Goal: Task Accomplishment & Management: Complete application form

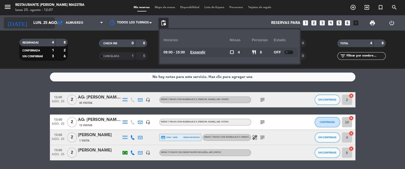
click at [46, 24] on input "lun. 25 ago." at bounding box center [55, 22] width 49 height 9
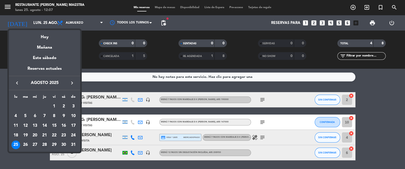
click at [45, 145] on div "28" at bounding box center [44, 145] width 9 height 9
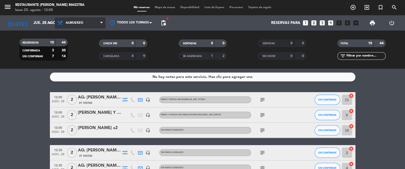
click at [65, 20] on span "Almuerzo" at bounding box center [80, 22] width 51 height 11
click at [73, 56] on div "menu Restaurante [PERSON_NAME] Maestra lunes 25. agosto - 12:08 Mis reservas Ma…" at bounding box center [202, 34] width 405 height 69
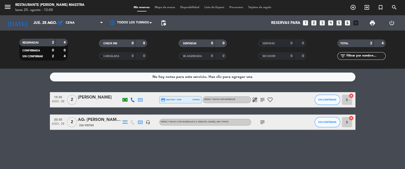
drag, startPoint x: 81, startPoint y: 8, endPoint x: 72, endPoint y: 32, distance: 25.5
click at [80, 11] on div "lunes 25. agosto - 12:08" at bounding box center [49, 10] width 69 height 5
click at [72, 34] on div "RESERVADAS 2 4 CONFIRMADA 0 0 SIN CONFIRMAR 2 4 CHECK INS 0 0 CANCELADA 0 0 SEN…" at bounding box center [202, 50] width 405 height 38
click at [77, 22] on span "Cena" at bounding box center [80, 22] width 51 height 11
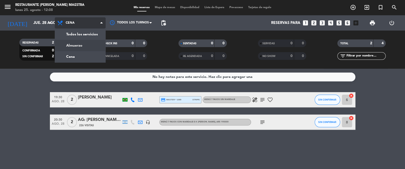
click at [79, 44] on div "menu Restaurante [PERSON_NAME] Maestra lunes 25. agosto - 12:08 Mis reservas Ma…" at bounding box center [202, 34] width 405 height 69
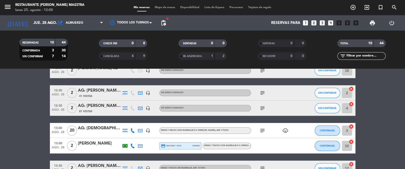
scroll to position [58, 0]
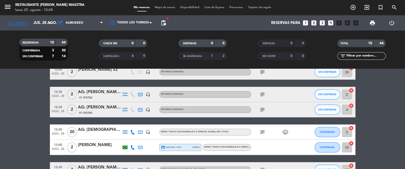
click at [106, 52] on div "CANCELADA 4 9" at bounding box center [123, 56] width 48 height 8
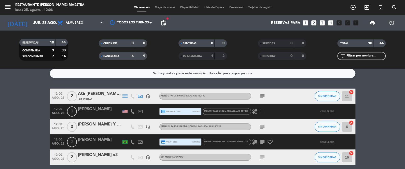
scroll to position [0, 0]
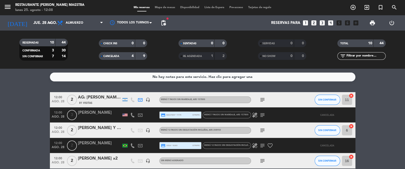
click at [115, 57] on span "CANCELADA" at bounding box center [111, 56] width 16 height 3
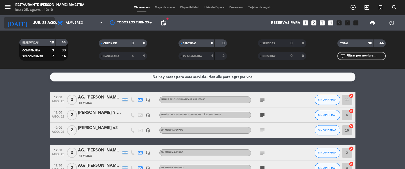
click at [35, 21] on input "jue. 28 ago." at bounding box center [55, 22] width 49 height 9
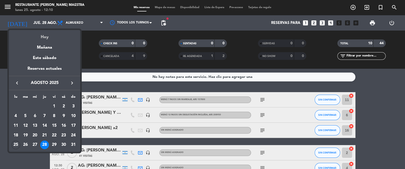
click at [38, 38] on div "Hoy" at bounding box center [44, 35] width 71 height 10
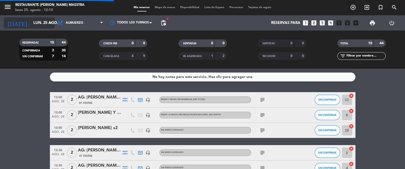
click at [41, 21] on input "lun. 25 ago." at bounding box center [55, 22] width 49 height 9
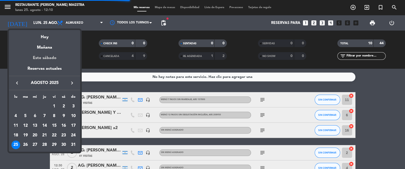
click at [43, 55] on div "Este sábado" at bounding box center [44, 58] width 71 height 14
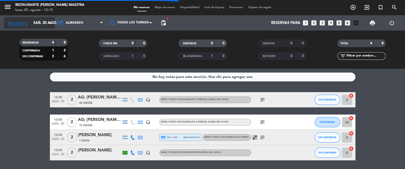
click at [41, 25] on input "sáb. 30 ago." at bounding box center [55, 22] width 49 height 9
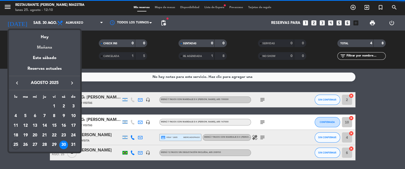
click at [45, 46] on div "Mañana" at bounding box center [44, 46] width 71 height 10
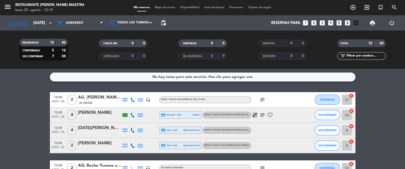
click at [129, 144] on div at bounding box center [133, 145] width 8 height 15
click at [131, 144] on icon at bounding box center [132, 145] width 5 height 5
click at [143, 138] on span at bounding box center [145, 137] width 4 height 4
click at [128, 148] on div at bounding box center [125, 145] width 8 height 15
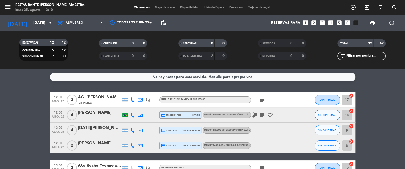
click at [130, 145] on icon at bounding box center [132, 145] width 5 height 5
click at [126, 144] on div at bounding box center [125, 145] width 5 height 3
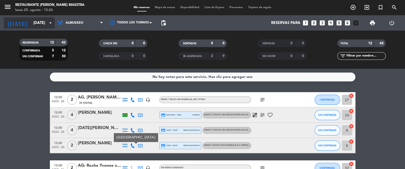
click at [40, 20] on input "[DATE]" at bounding box center [55, 22] width 49 height 9
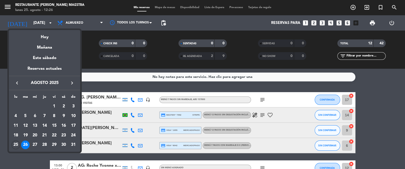
click at [76, 79] on div "keyboard_arrow_left [DATE] keyboard_arrow_right" at bounding box center [44, 83] width 71 height 14
click at [73, 81] on icon "keyboard_arrow_right" at bounding box center [72, 83] width 6 height 6
click at [37, 135] on div "15" at bounding box center [35, 135] width 9 height 9
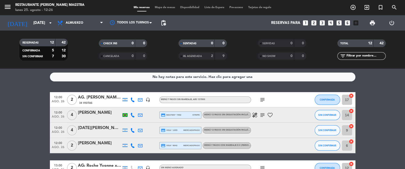
type input "[DATE]"
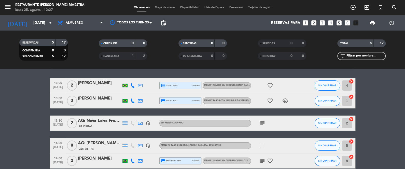
scroll to position [25, 0]
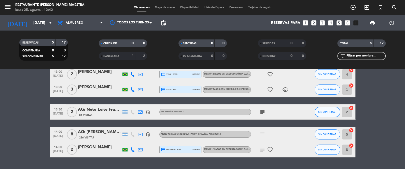
click at [314, 22] on icon "looks_two" at bounding box center [314, 23] width 7 height 7
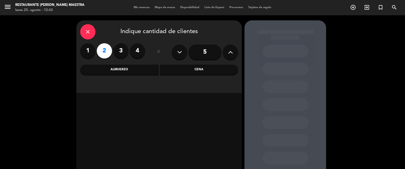
click at [121, 73] on div "Almuerzo" at bounding box center [119, 70] width 78 height 10
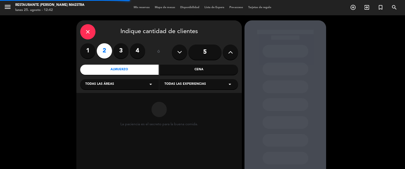
click at [131, 86] on div "Todas las áreas arrow_drop_down" at bounding box center [119, 84] width 79 height 10
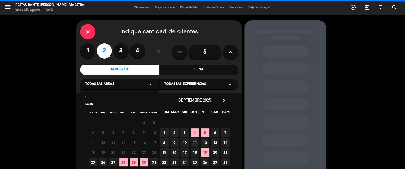
click at [183, 87] on div "Todas las experiencias arrow_drop_down" at bounding box center [199, 84] width 79 height 10
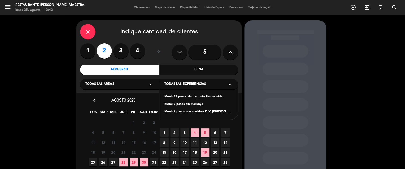
click at [188, 97] on div "Menú 12 pasos sin degustación incluída" at bounding box center [199, 97] width 69 height 5
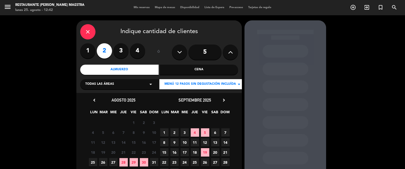
scroll to position [12, 0]
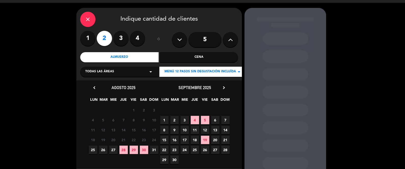
click at [221, 87] on icon "chevron_right" at bounding box center [223, 87] width 5 height 5
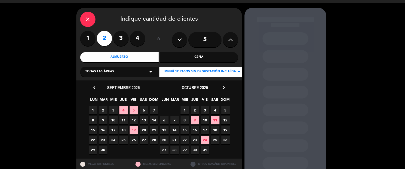
click at [189, 128] on span "15" at bounding box center [185, 130] width 8 height 8
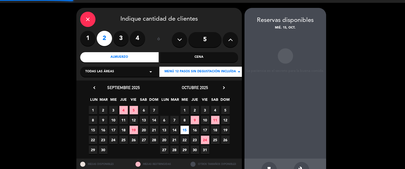
scroll to position [20, 0]
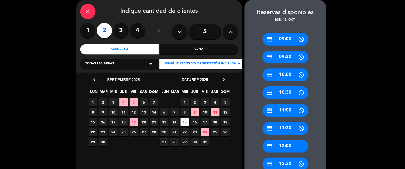
click at [284, 143] on div "credit_card 12:00" at bounding box center [286, 146] width 46 height 13
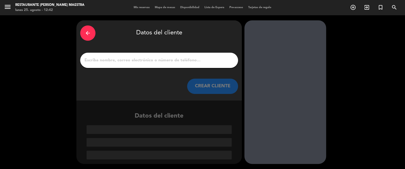
click at [151, 57] on input "1" at bounding box center [159, 60] width 150 height 7
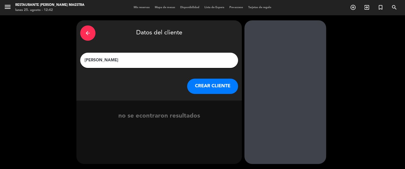
type input "[PERSON_NAME]"
click at [203, 84] on button "CREAR CLIENTE" at bounding box center [212, 86] width 51 height 15
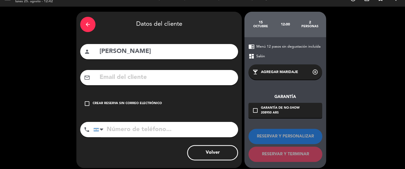
scroll to position [13, 0]
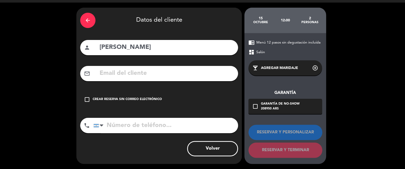
click at [102, 93] on div "check_box_outline_blank Crear reserva sin correo electrónico" at bounding box center [159, 99] width 158 height 15
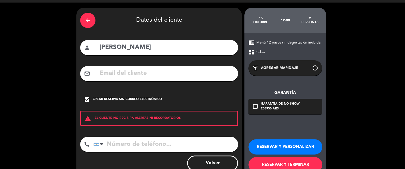
scroll to position [25, 0]
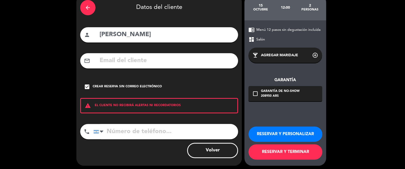
click at [292, 131] on button "RESERVAR Y PERSONALIZAR" at bounding box center [286, 134] width 74 height 15
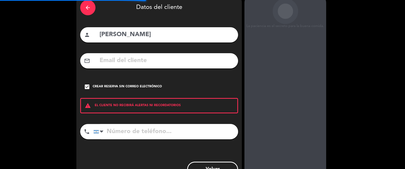
scroll to position [20, 0]
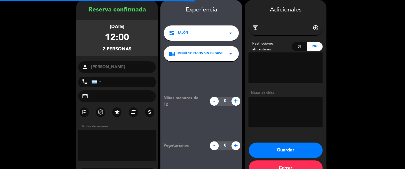
click at [276, 105] on textarea at bounding box center [286, 112] width 74 height 31
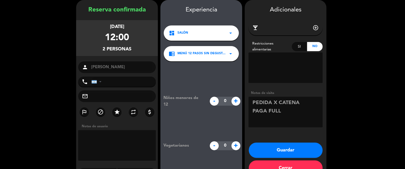
type textarea "PEDIDA X CATENA PAGA FULL"
click at [284, 155] on button "Guardar" at bounding box center [286, 150] width 74 height 15
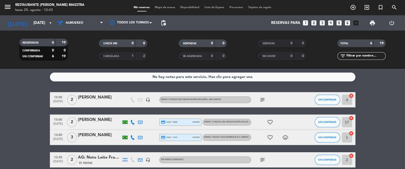
click at [261, 97] on icon "subject" at bounding box center [263, 100] width 6 height 6
click at [105, 100] on div "[PERSON_NAME]" at bounding box center [99, 97] width 43 height 7
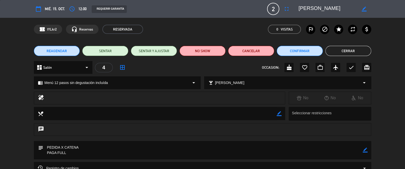
click at [360, 146] on textarea at bounding box center [203, 150] width 320 height 18
click at [365, 150] on icon "border_color" at bounding box center [365, 150] width 5 height 5
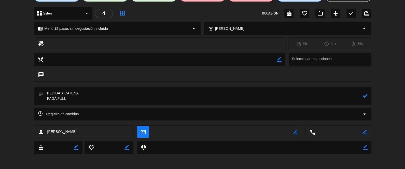
drag, startPoint x: 132, startPoint y: 154, endPoint x: 24, endPoint y: 103, distance: 118.8
click at [24, 103] on div "subject" at bounding box center [202, 97] width 405 height 21
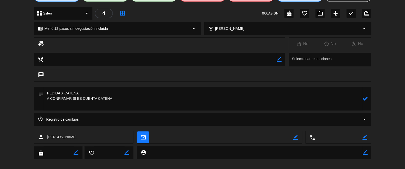
click at [363, 98] on icon at bounding box center [365, 98] width 5 height 5
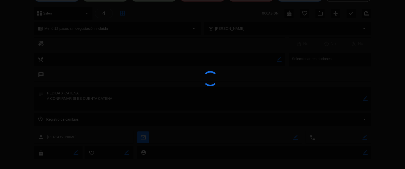
type textarea "PEDIDA X CATENA A CONFIRMAR SI ES CUENTA CATENA"
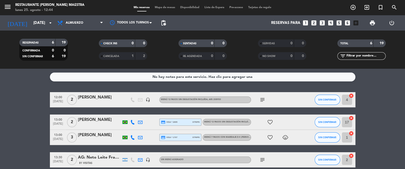
click at [263, 97] on icon "subject" at bounding box center [263, 100] width 6 height 6
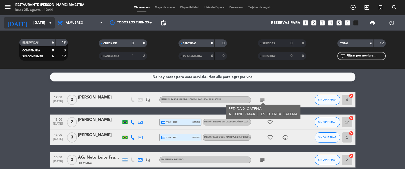
click at [44, 28] on div "[DATE] [DATE] arrow_drop_down" at bounding box center [29, 22] width 51 height 11
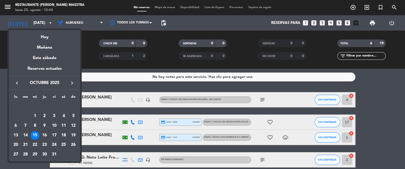
click at [68, 79] on div "keyboard_arrow_left octubre 2025 keyboard_arrow_right" at bounding box center [44, 83] width 71 height 14
click at [71, 81] on icon "keyboard_arrow_right" at bounding box center [72, 83] width 6 height 6
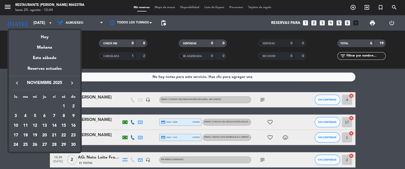
click at [35, 136] on div "19" at bounding box center [35, 135] width 9 height 9
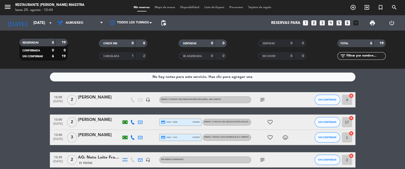
type input "[DATE]"
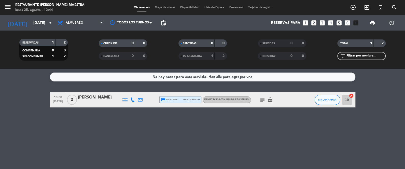
click at [214, 99] on span "Menú 7 pasos con maridaje D.V. [PERSON_NAME]" at bounding box center [231, 100] width 55 height 2
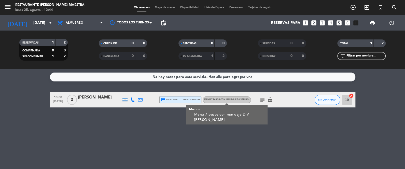
click at [261, 100] on icon "subject" at bounding box center [263, 100] width 6 height 6
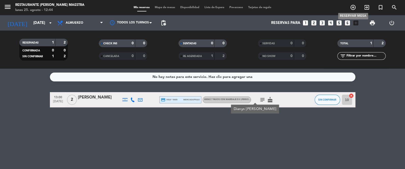
click at [354, 6] on icon "add_circle_outline" at bounding box center [353, 7] width 6 height 6
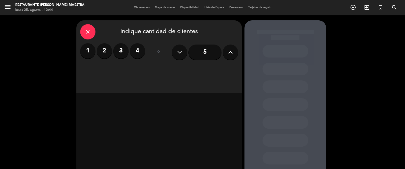
click at [225, 52] on button at bounding box center [230, 52] width 15 height 15
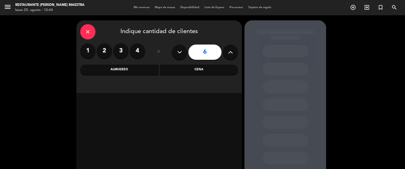
click at [225, 52] on button at bounding box center [230, 52] width 15 height 15
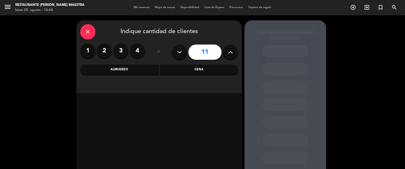
click at [225, 52] on button at bounding box center [230, 52] width 15 height 15
type input "14"
click at [142, 74] on div "Almuerzo" at bounding box center [119, 70] width 78 height 10
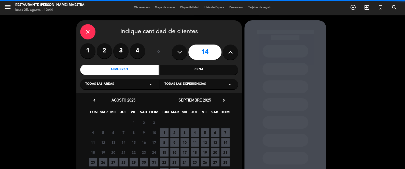
click at [195, 86] on span "Todas las experiencias" at bounding box center [186, 84] width 42 height 5
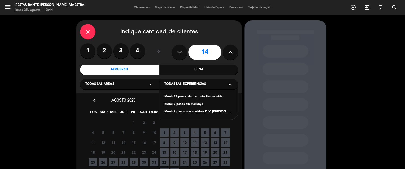
click at [194, 97] on div "Menú 12 pasos sin degustación incluída" at bounding box center [199, 97] width 69 height 5
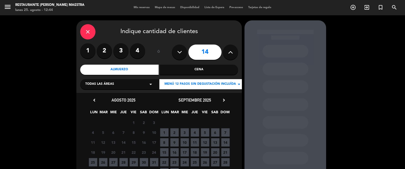
click at [224, 98] on icon "chevron_right" at bounding box center [223, 100] width 5 height 5
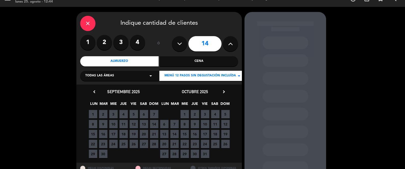
scroll to position [12, 0]
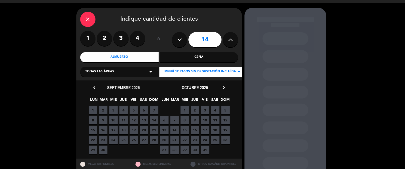
click at [223, 84] on div "[DATE] chevron_right" at bounding box center [194, 87] width 71 height 7
click at [222, 88] on icon "chevron_right" at bounding box center [223, 87] width 5 height 5
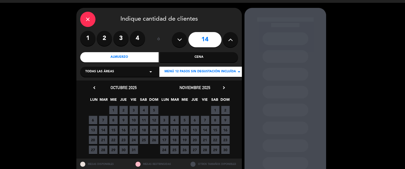
click at [185, 139] on span "19" at bounding box center [185, 140] width 8 height 8
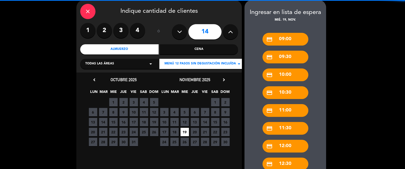
click at [301, 161] on div "credit_card 12:30" at bounding box center [286, 164] width 46 height 13
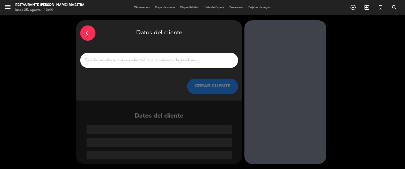
click at [94, 31] on div "arrow_back" at bounding box center [87, 32] width 15 height 15
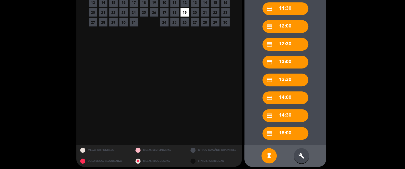
click at [300, 150] on div "build" at bounding box center [301, 155] width 15 height 15
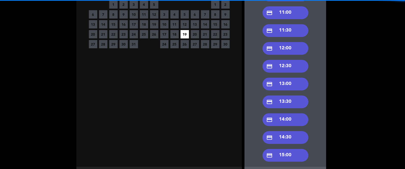
scroll to position [127, 0]
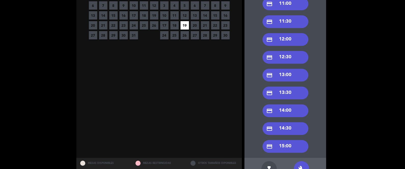
click at [284, 38] on div "credit_card 12:00" at bounding box center [286, 39] width 46 height 13
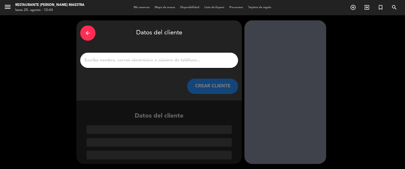
scroll to position [0, 0]
click at [153, 80] on div "CREAR CLIENTE" at bounding box center [159, 86] width 158 height 15
click at [161, 58] on input "1" at bounding box center [159, 60] width 150 height 7
click at [122, 59] on input "1" at bounding box center [159, 60] width 150 height 7
paste input "urgut Tokgoz"
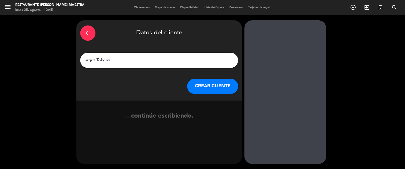
drag, startPoint x: 82, startPoint y: 61, endPoint x: 84, endPoint y: 60, distance: 2.7
click at [83, 61] on div "urgut Tokgoz" at bounding box center [159, 60] width 158 height 15
click at [85, 59] on input "urgut Tokgoz" at bounding box center [159, 60] width 150 height 7
click at [176, 57] on input "[PERSON_NAME]" at bounding box center [159, 60] width 150 height 7
type input "[PERSON_NAME]"
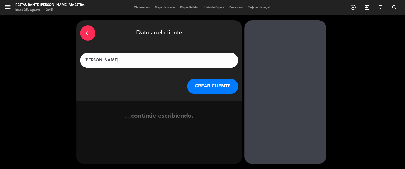
click at [211, 86] on button "CREAR CLIENTE" at bounding box center [212, 86] width 51 height 15
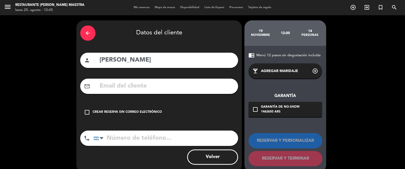
click at [129, 110] on div "check_box_outline_blank Crear reserva sin correo electrónico" at bounding box center [159, 112] width 158 height 15
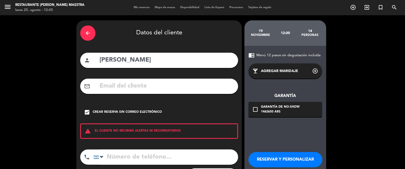
click at [291, 154] on button "RESERVAR Y PERSONALIZAR" at bounding box center [286, 159] width 74 height 15
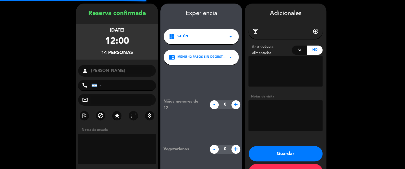
scroll to position [20, 0]
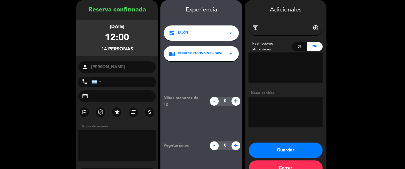
click at [271, 105] on textarea at bounding box center [286, 112] width 74 height 31
type textarea "M"
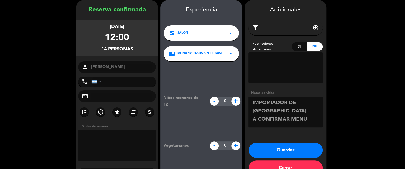
scroll to position [4, 0]
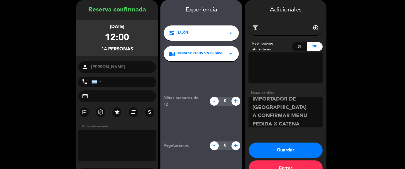
type textarea "IMPORTADOR DE [GEOGRAPHIC_DATA] A CONFIRMAR MENU PEDIDA X CATENA"
click at [251, 153] on button "Guardar" at bounding box center [286, 150] width 74 height 15
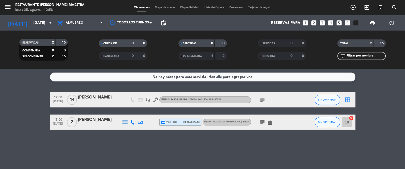
click at [33, 29] on div "[DATE] [DATE] arrow_drop_down" at bounding box center [29, 22] width 51 height 15
click at [48, 17] on div "[DATE] [DATE] arrow_drop_down" at bounding box center [29, 22] width 51 height 15
click at [49, 17] on div "[DATE] [DATE] arrow_drop_down" at bounding box center [29, 22] width 51 height 11
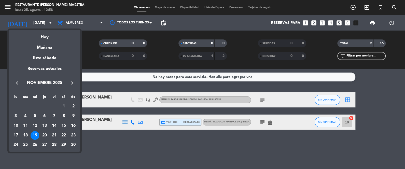
drag, startPoint x: 72, startPoint y: 85, endPoint x: 72, endPoint y: 82, distance: 2.8
click at [72, 85] on icon "keyboard_arrow_right" at bounding box center [72, 83] width 6 height 6
click at [71, 82] on icon "keyboard_arrow_right" at bounding box center [72, 83] width 6 height 6
click at [70, 82] on icon "keyboard_arrow_right" at bounding box center [72, 83] width 6 height 6
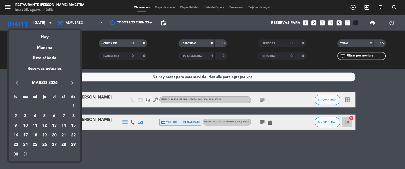
click at [71, 81] on icon "keyboard_arrow_right" at bounding box center [72, 83] width 6 height 6
click at [16, 154] on div "27" at bounding box center [15, 154] width 9 height 9
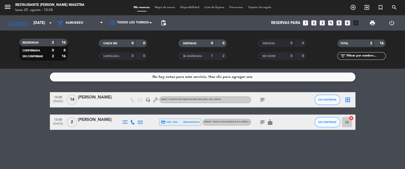
type input "[DATE]"
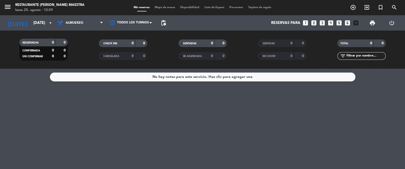
click at [333, 22] on icon "looks_4" at bounding box center [331, 23] width 7 height 7
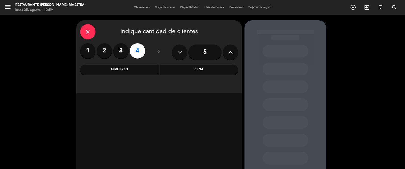
click at [129, 71] on div "Almuerzo" at bounding box center [119, 70] width 78 height 10
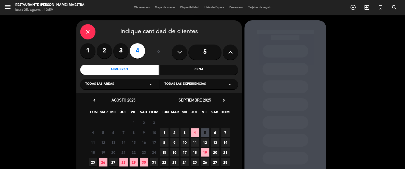
click at [227, 99] on div "septiembre 2025 chevron_right" at bounding box center [194, 100] width 71 height 7
click at [226, 99] on div "septiembre 2025 chevron_right" at bounding box center [194, 100] width 71 height 7
click at [224, 98] on icon "chevron_right" at bounding box center [223, 100] width 5 height 5
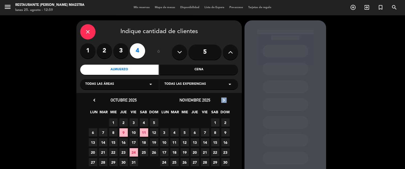
click at [224, 98] on icon "chevron_right" at bounding box center [223, 100] width 5 height 5
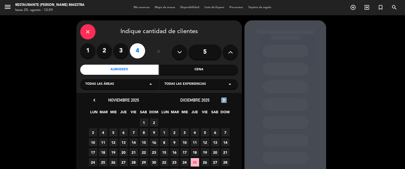
click at [224, 98] on icon "chevron_right" at bounding box center [223, 100] width 5 height 5
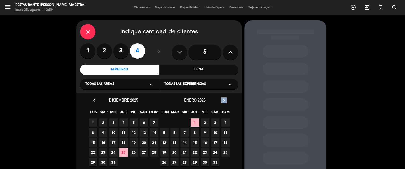
click at [225, 98] on icon "chevron_right" at bounding box center [223, 100] width 5 height 5
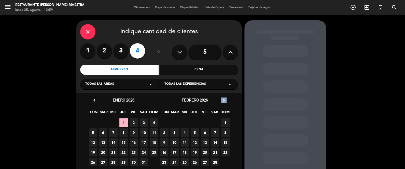
click at [225, 98] on icon "chevron_right" at bounding box center [223, 100] width 5 height 5
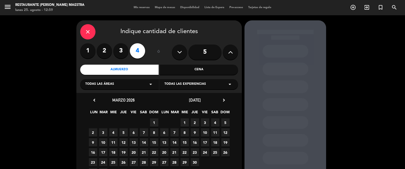
click at [166, 159] on span "27" at bounding box center [164, 162] width 8 height 8
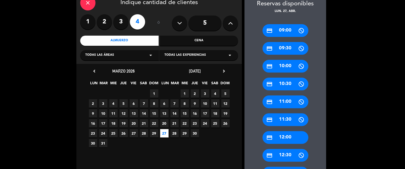
scroll to position [33, 0]
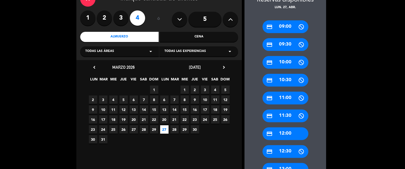
click at [276, 133] on div "credit_card 12:00" at bounding box center [286, 133] width 46 height 13
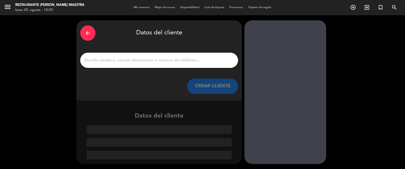
click at [126, 55] on div at bounding box center [159, 60] width 158 height 15
click at [128, 60] on input "1" at bounding box center [159, 60] width 150 height 7
paste input "[PERSON_NAME]"
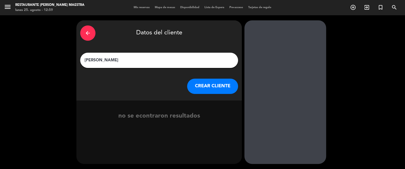
type input "[PERSON_NAME]"
click at [208, 82] on button "CREAR CLIENTE" at bounding box center [212, 86] width 51 height 15
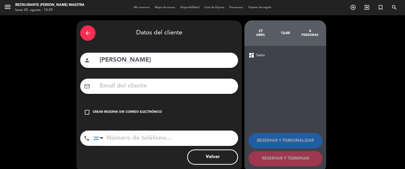
click at [136, 109] on div "check_box_outline_blank Crear reserva sin correo electrónico" at bounding box center [159, 112] width 158 height 15
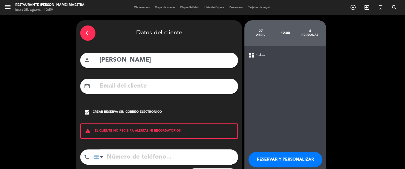
click at [269, 167] on div "RESERVAR Y PERSONALIZAR RESERVAR Y TERMINAR" at bounding box center [286, 166] width 74 height 50
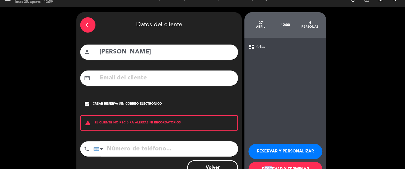
click at [266, 154] on button "RESERVAR Y PERSONALIZAR" at bounding box center [286, 151] width 74 height 15
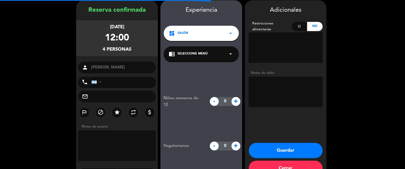
scroll to position [20, 0]
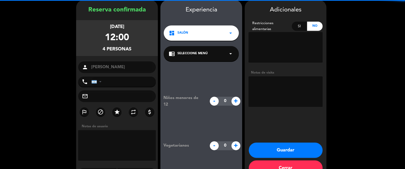
click at [263, 74] on div "Notas de visita" at bounding box center [286, 72] width 74 height 5
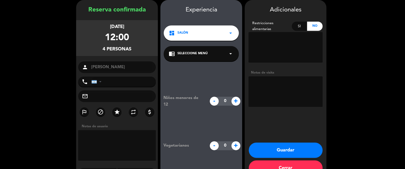
click at [258, 83] on textarea at bounding box center [286, 91] width 74 height 31
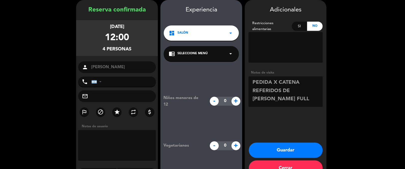
type textarea "PEDIDA X CATENA REFERIDOS DE [PERSON_NAME] FULL"
click at [269, 152] on button "Guardar" at bounding box center [286, 150] width 74 height 15
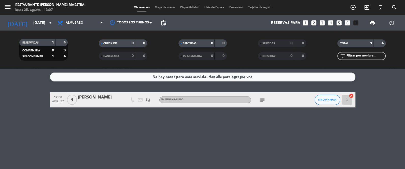
click at [262, 98] on icon "subject" at bounding box center [263, 100] width 6 height 6
